Goal: Task Accomplishment & Management: Manage account settings

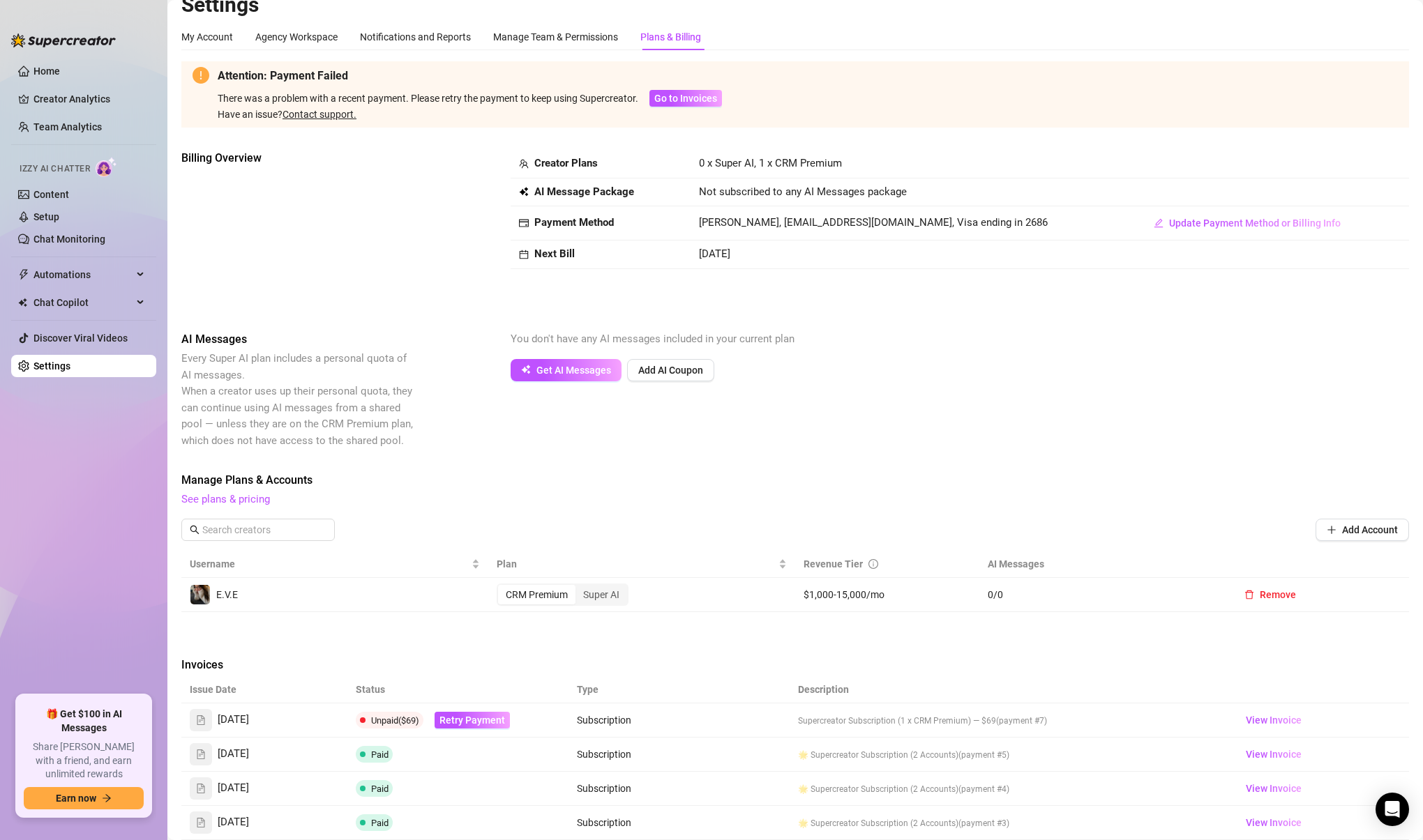
scroll to position [19, 0]
click at [1238, 221] on span "Update Payment Method or Billing Info" at bounding box center [1255, 221] width 171 height 11
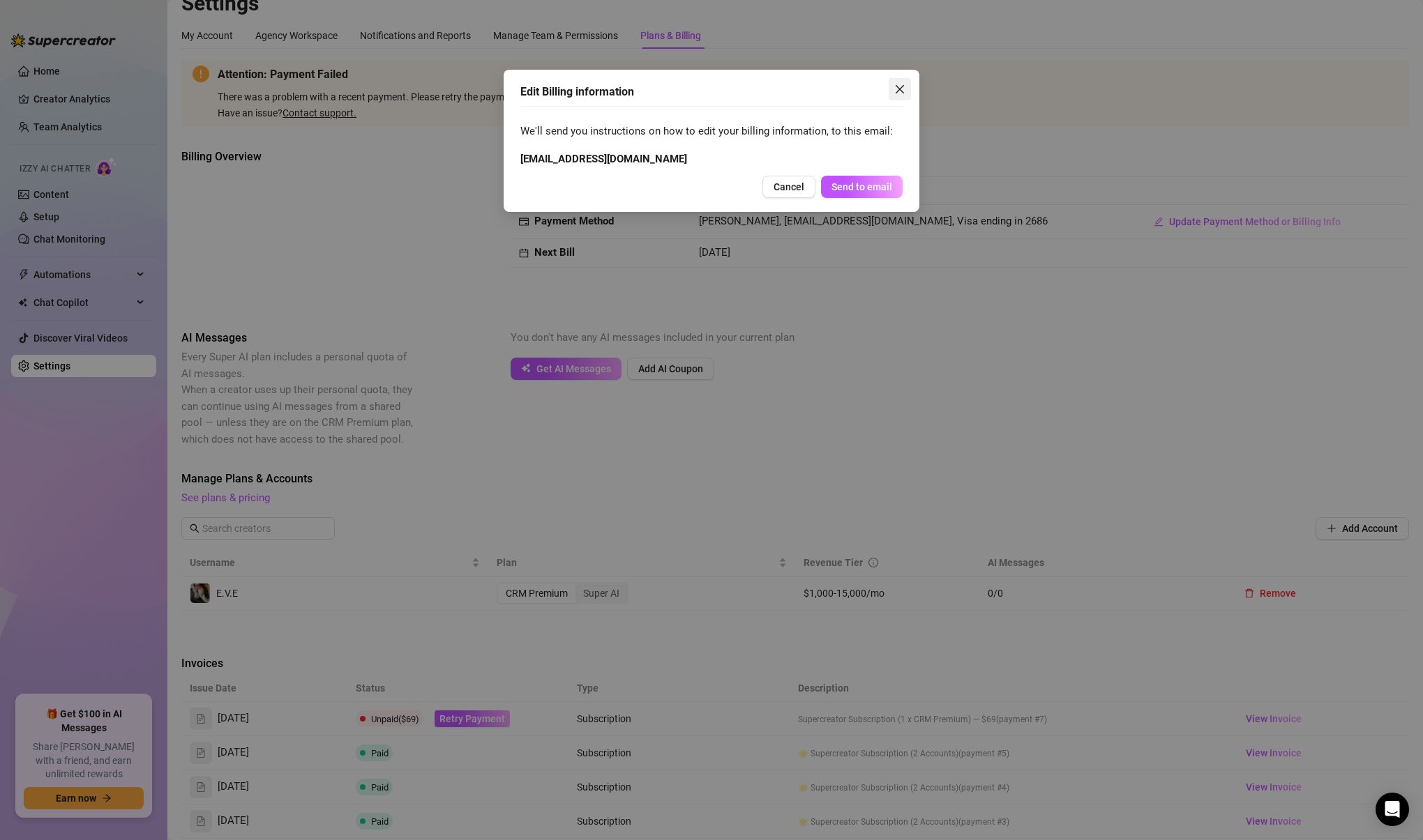
click at [895, 90] on icon "close" at bounding box center [899, 89] width 11 height 11
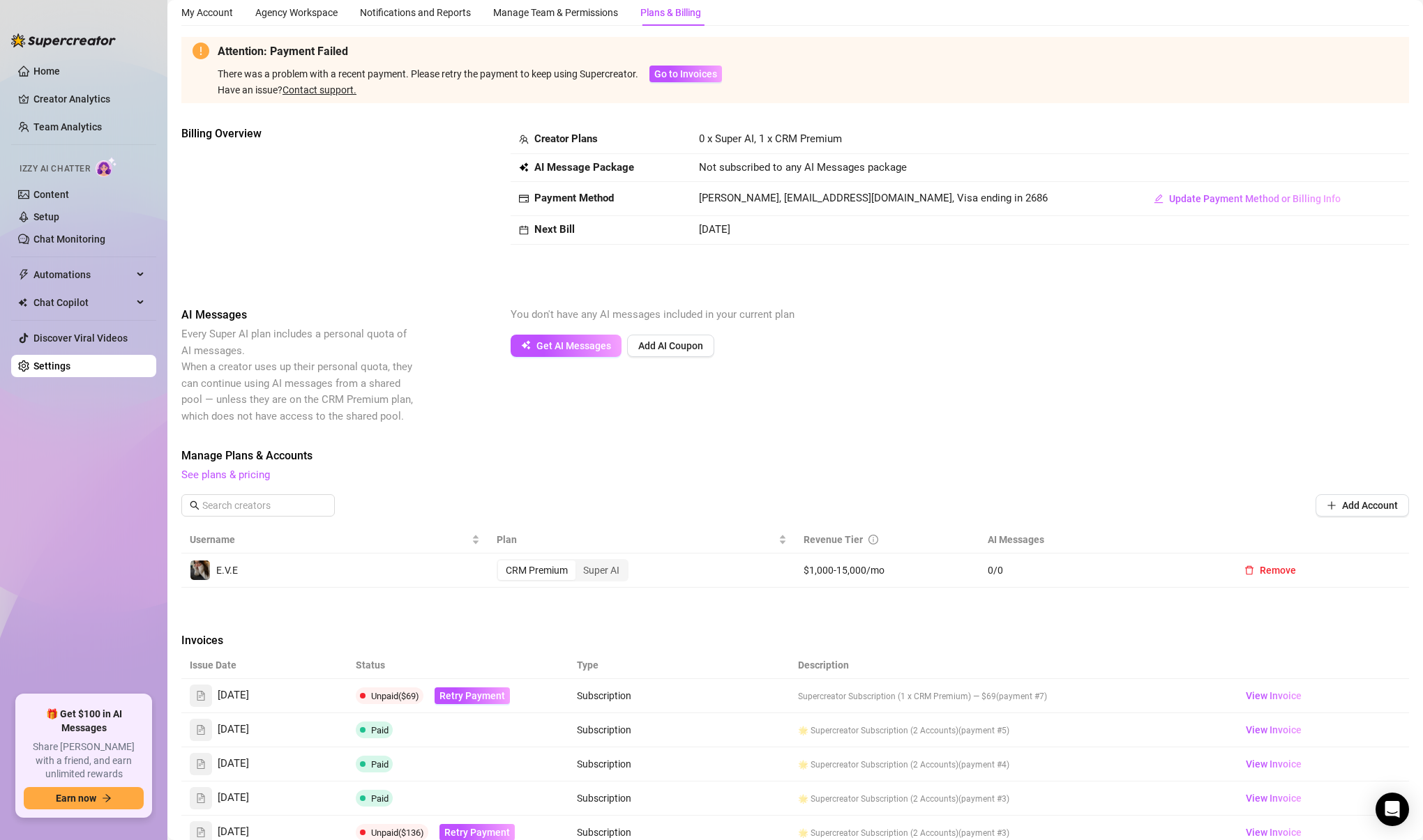
scroll to position [266, 0]
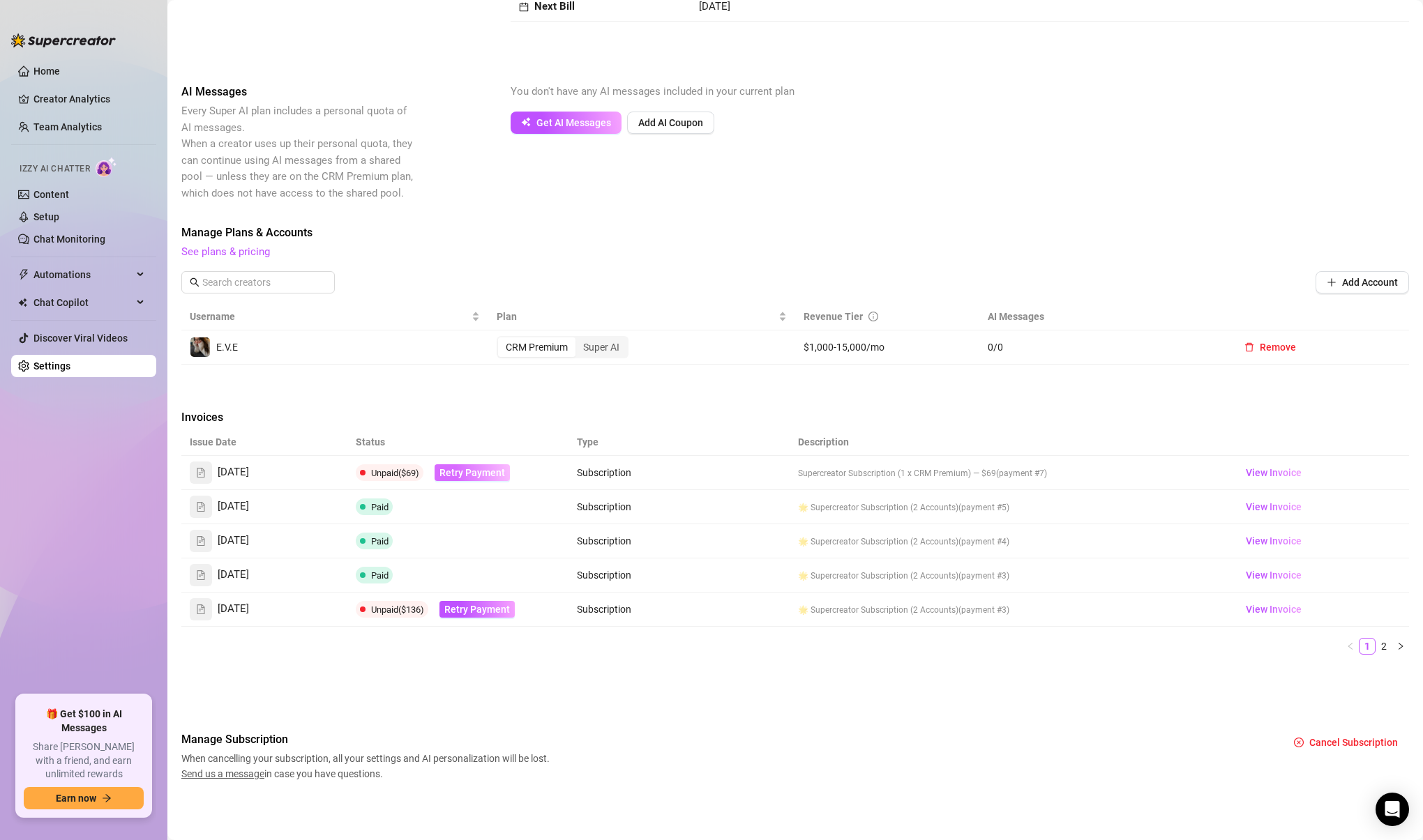
click at [479, 473] on span "Retry Payment" at bounding box center [472, 473] width 65 height 11
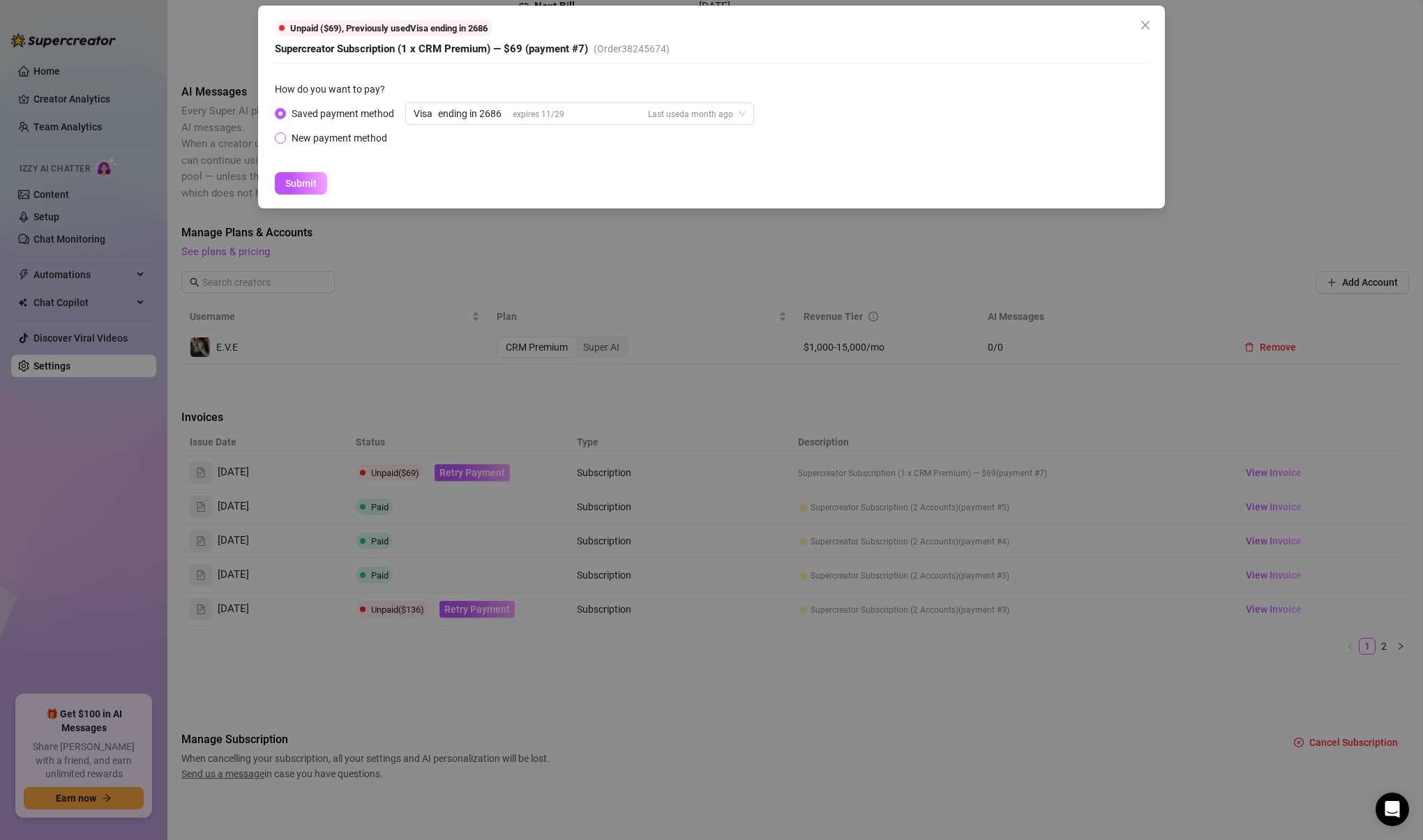
click at [327, 139] on div "New payment method" at bounding box center [339, 138] width 96 height 16
click at [284, 139] on input "New payment method" at bounding box center [281, 139] width 5 height 9
radio input "true"
